Goal: Information Seeking & Learning: Find specific fact

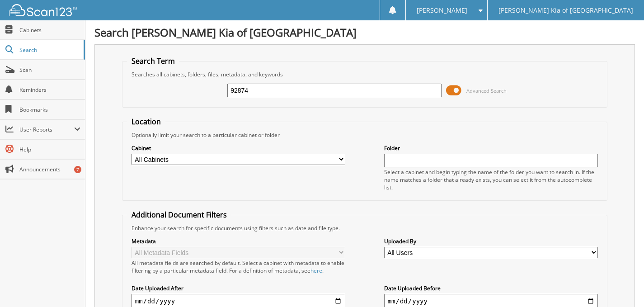
click at [306, 86] on input "92874" at bounding box center [334, 91] width 214 height 14
drag, startPoint x: 0, startPoint y: 0, endPoint x: 306, endPoint y: 86, distance: 317.5
click at [306, 86] on input "92874" at bounding box center [334, 91] width 214 height 14
type input "91786"
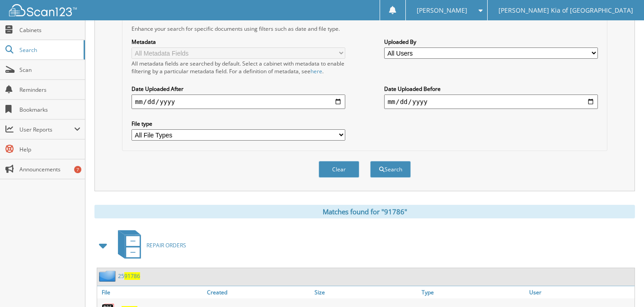
scroll to position [241, 0]
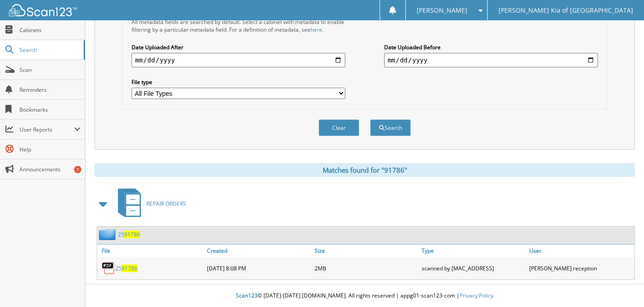
click at [131, 268] on span "91786" at bounding box center [130, 268] width 16 height 8
click at [122, 268] on span "91786" at bounding box center [130, 268] width 16 height 8
